Goal: Find specific page/section: Locate a particular part of the current website

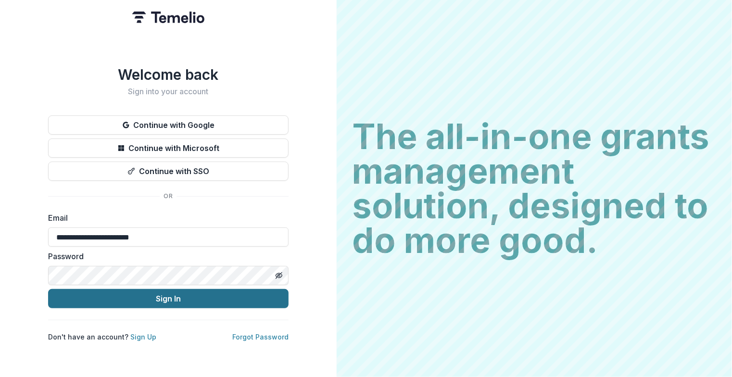
click at [121, 292] on button "Sign In" at bounding box center [168, 298] width 240 height 19
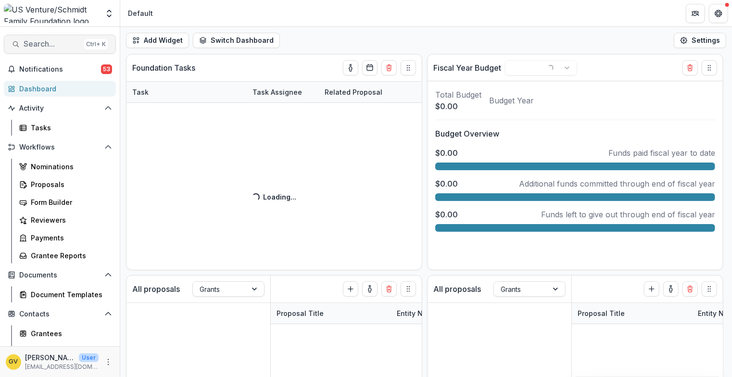
click at [44, 48] on span "Search..." at bounding box center [52, 43] width 57 height 9
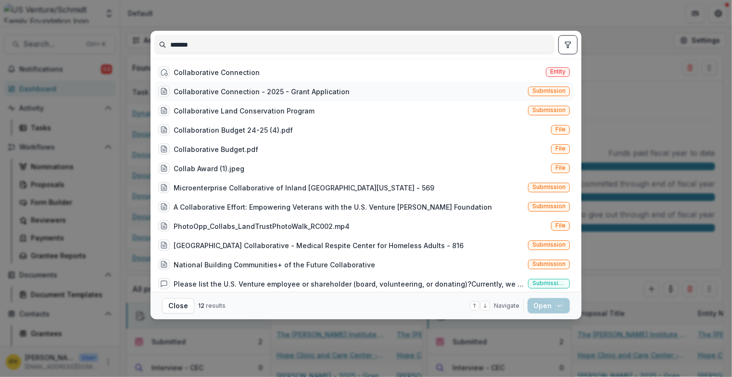
type input "*******"
click at [264, 90] on div "Collaborative Connection - 2025 - Grant Application" at bounding box center [262, 92] width 176 height 10
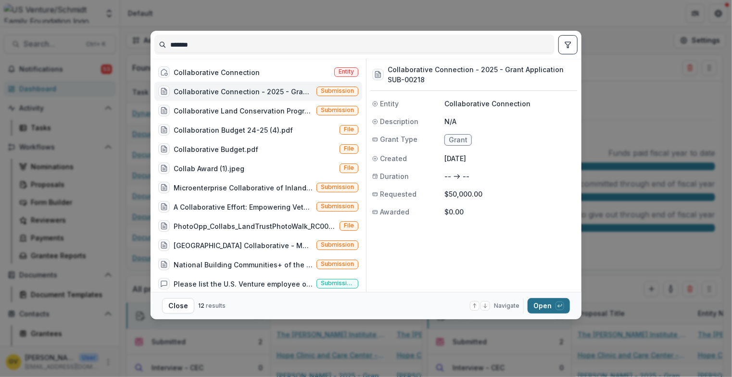
click at [537, 308] on button "Open with enter key" at bounding box center [549, 305] width 42 height 15
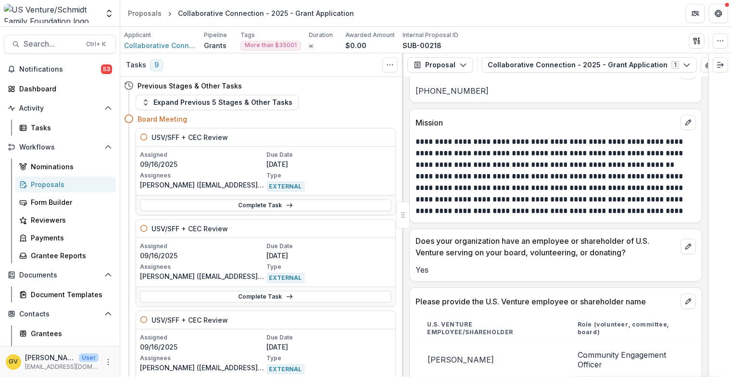
scroll to position [532, 0]
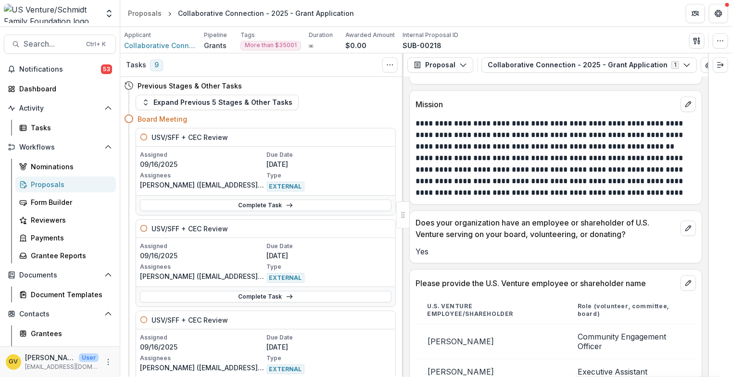
click at [517, 13] on header "Proposals Collaborative Connection - 2025 - Grant Application" at bounding box center [426, 13] width 612 height 26
click at [516, 25] on header "Proposals Collaborative Connection - 2025 - Grant Application" at bounding box center [426, 13] width 612 height 26
click at [489, 10] on header "Proposals Collaborative Connection - 2025 - Grant Application" at bounding box center [426, 13] width 612 height 26
